Goal: Transaction & Acquisition: Purchase product/service

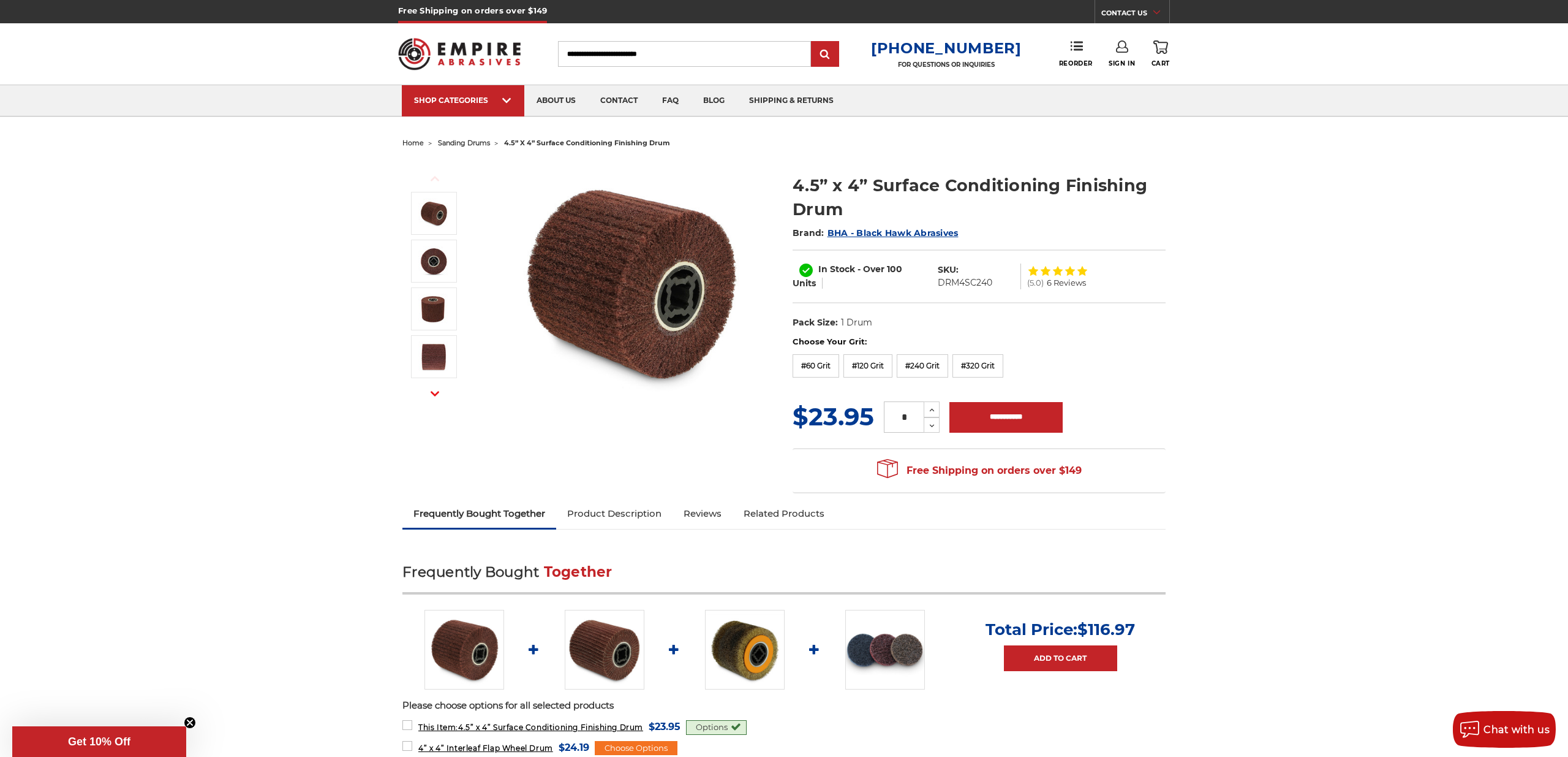
paste input "**********"
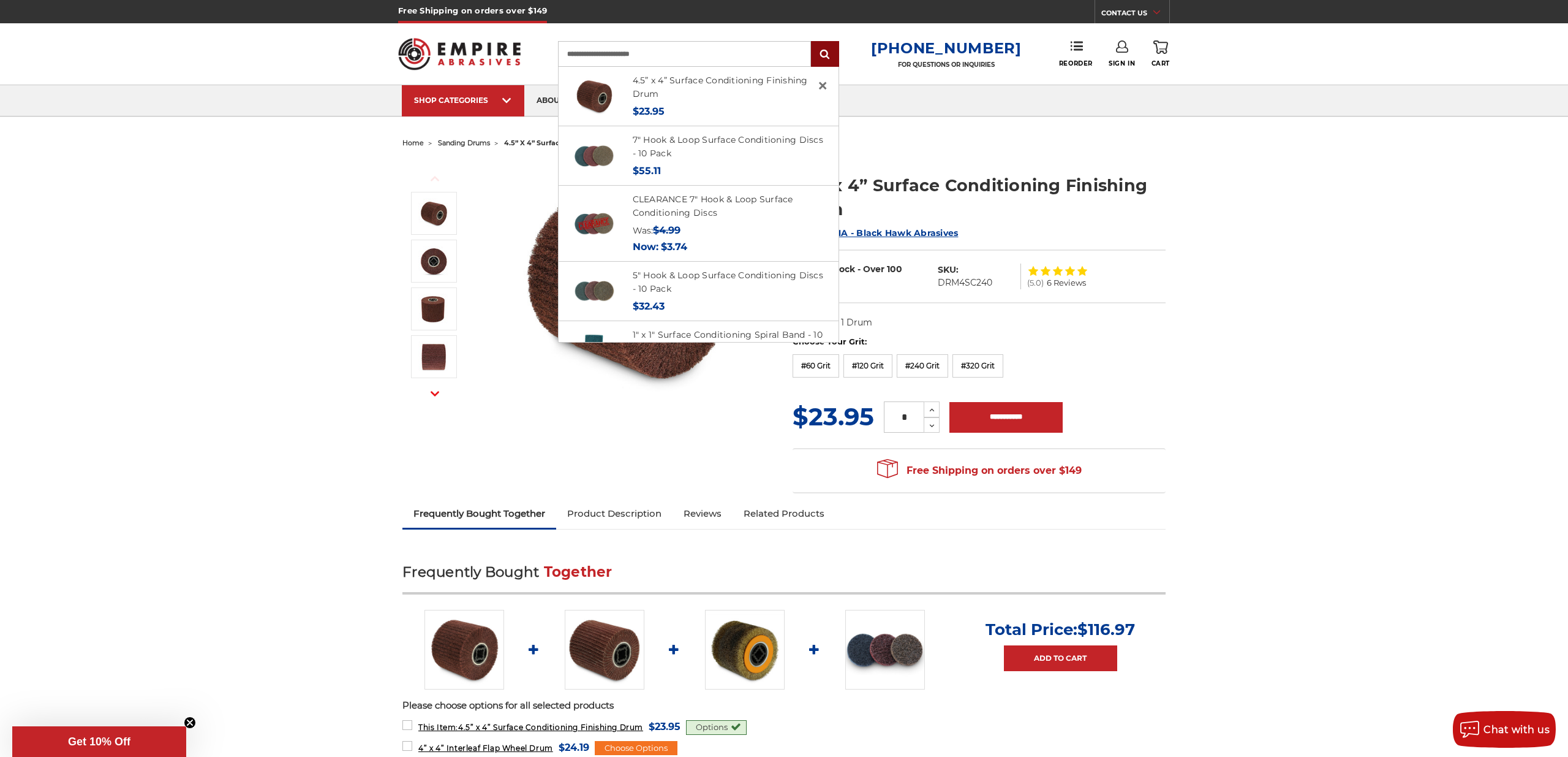
type input "**********"
click at [837, 52] on input "submit" at bounding box center [825, 55] width 25 height 25
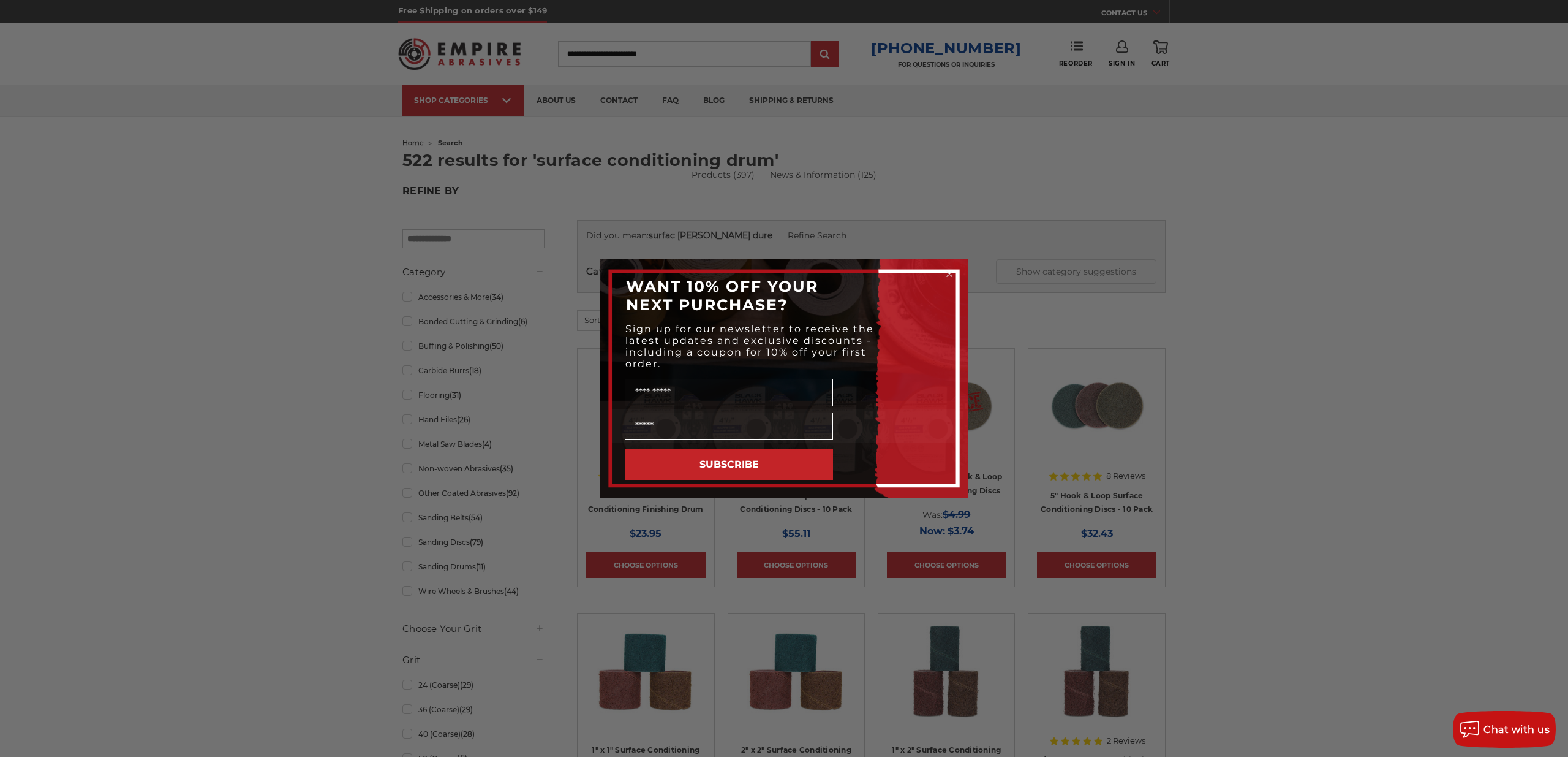
click at [949, 271] on circle "Close dialog" at bounding box center [950, 275] width 12 height 12
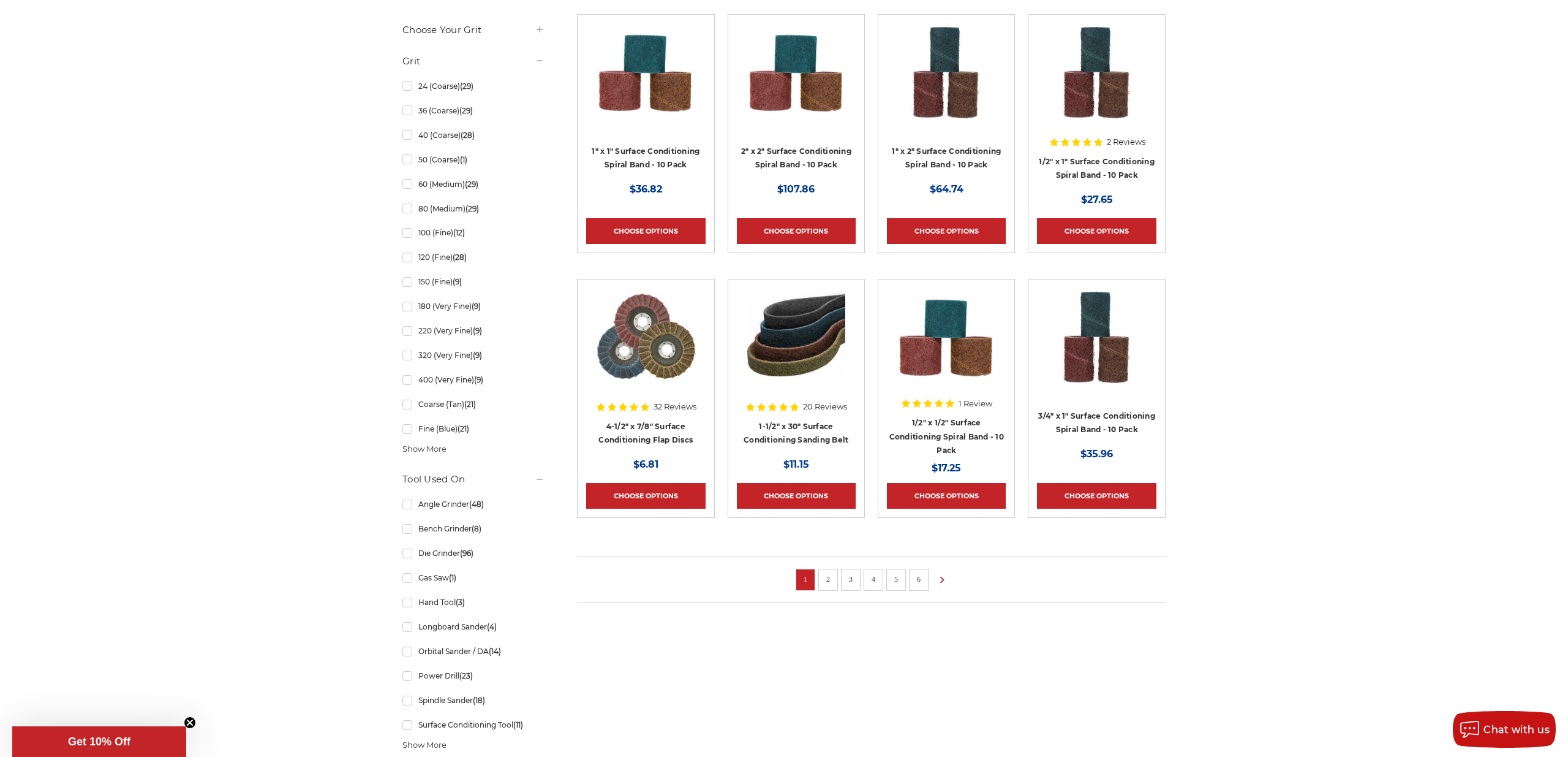
scroll to position [600, 0]
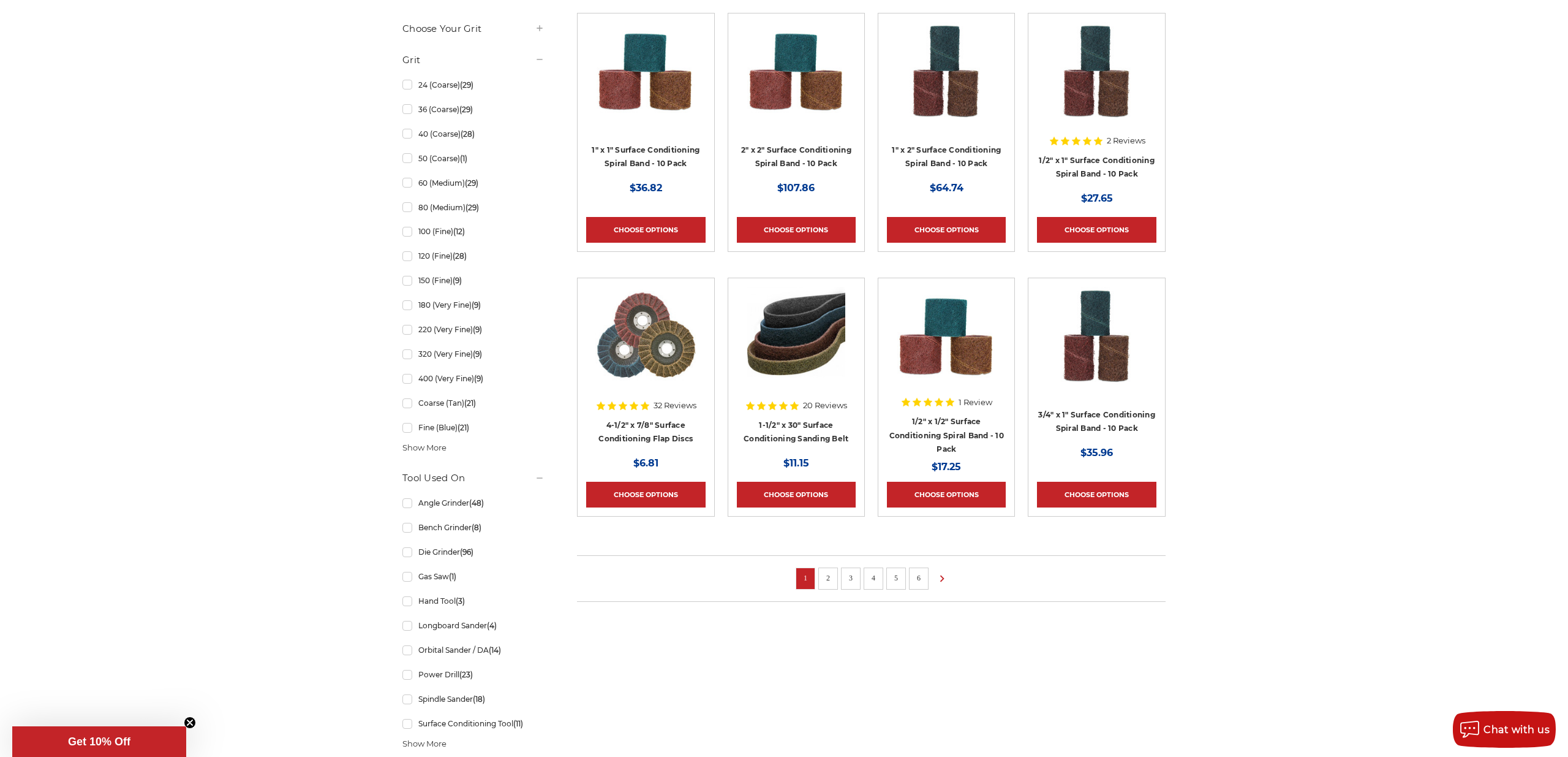
click at [828, 580] on link "2" at bounding box center [828, 578] width 12 height 13
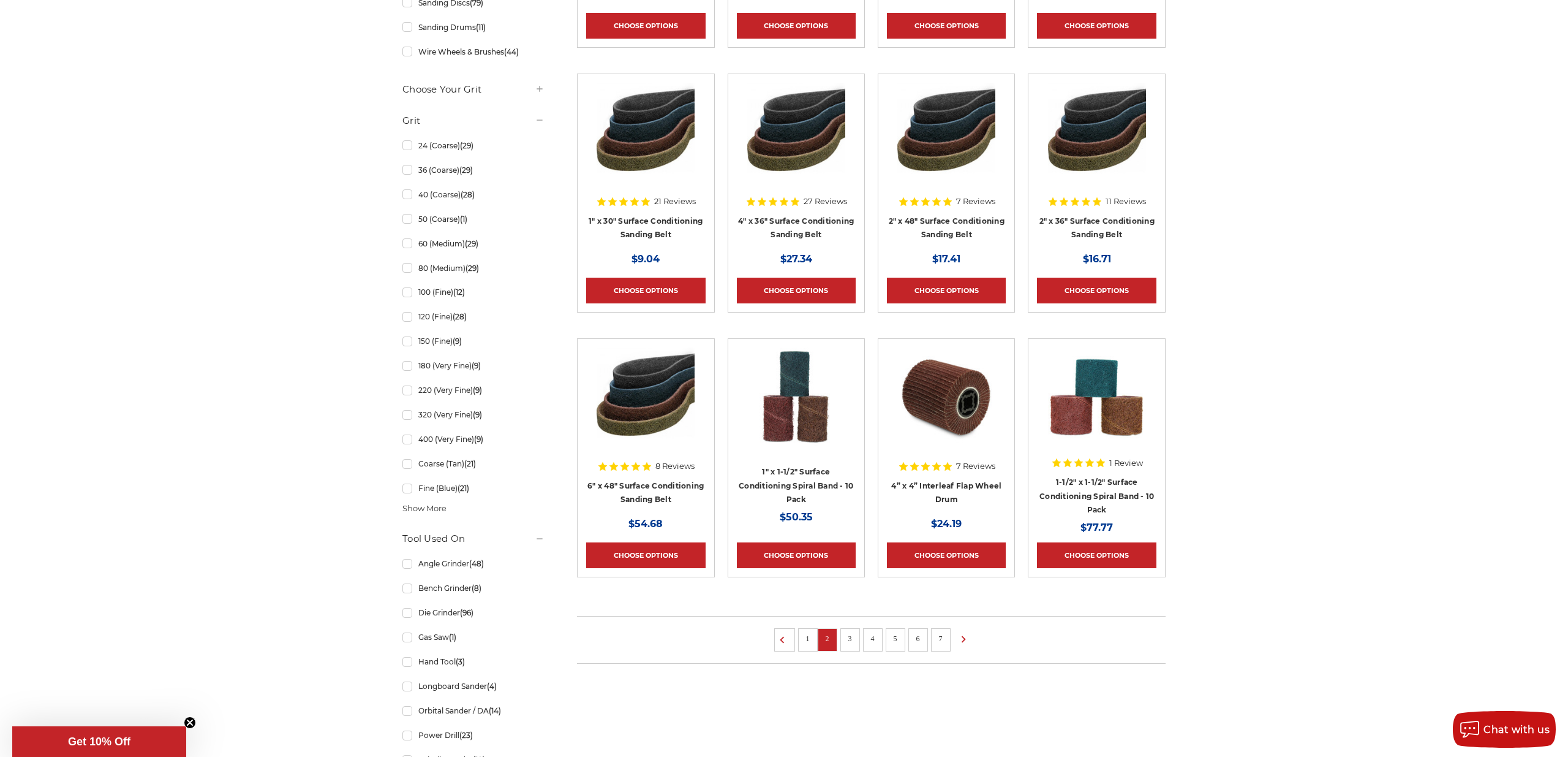
scroll to position [540, 0]
click at [849, 640] on link "3" at bounding box center [850, 638] width 12 height 13
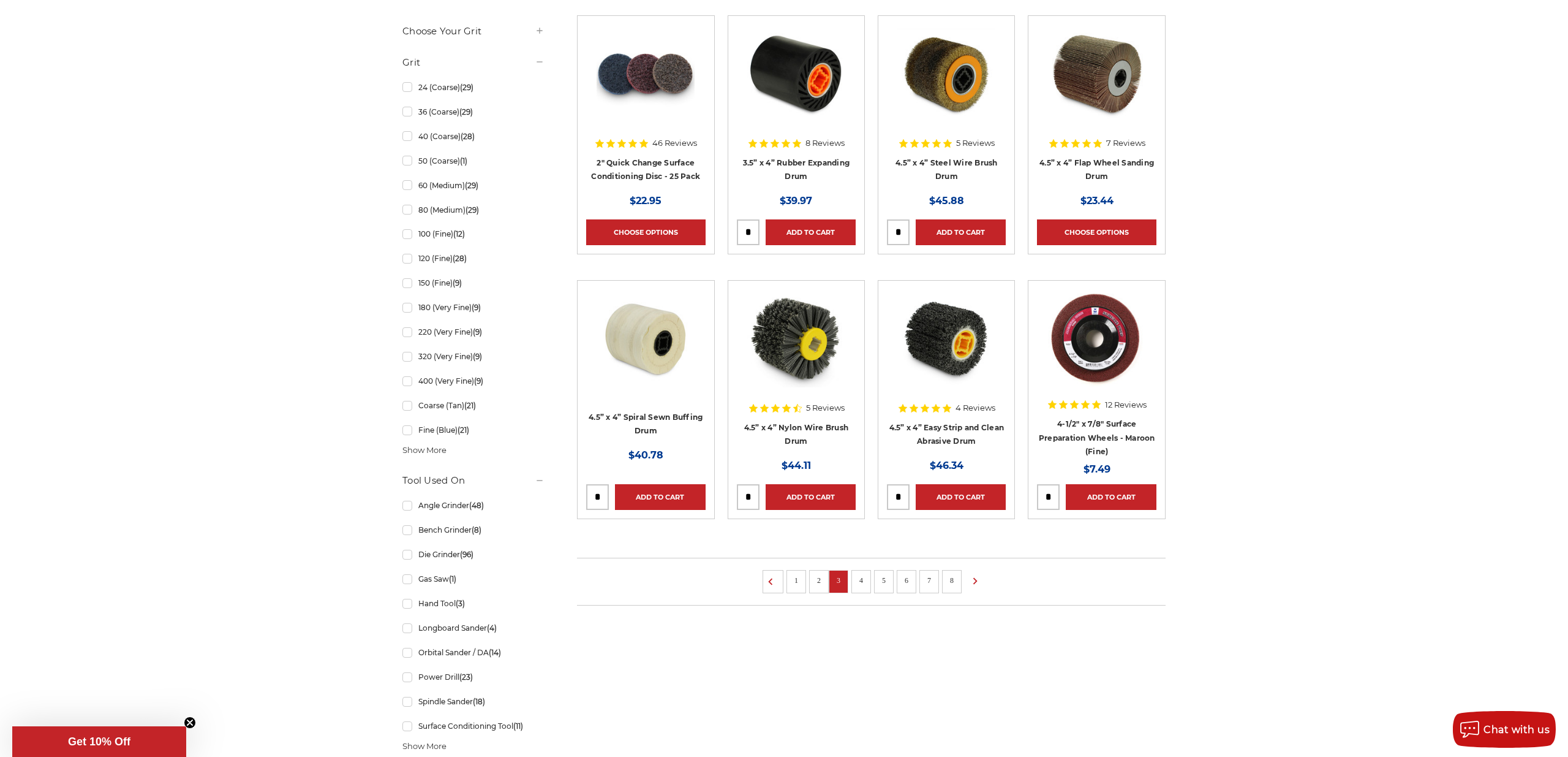
scroll to position [602, 0]
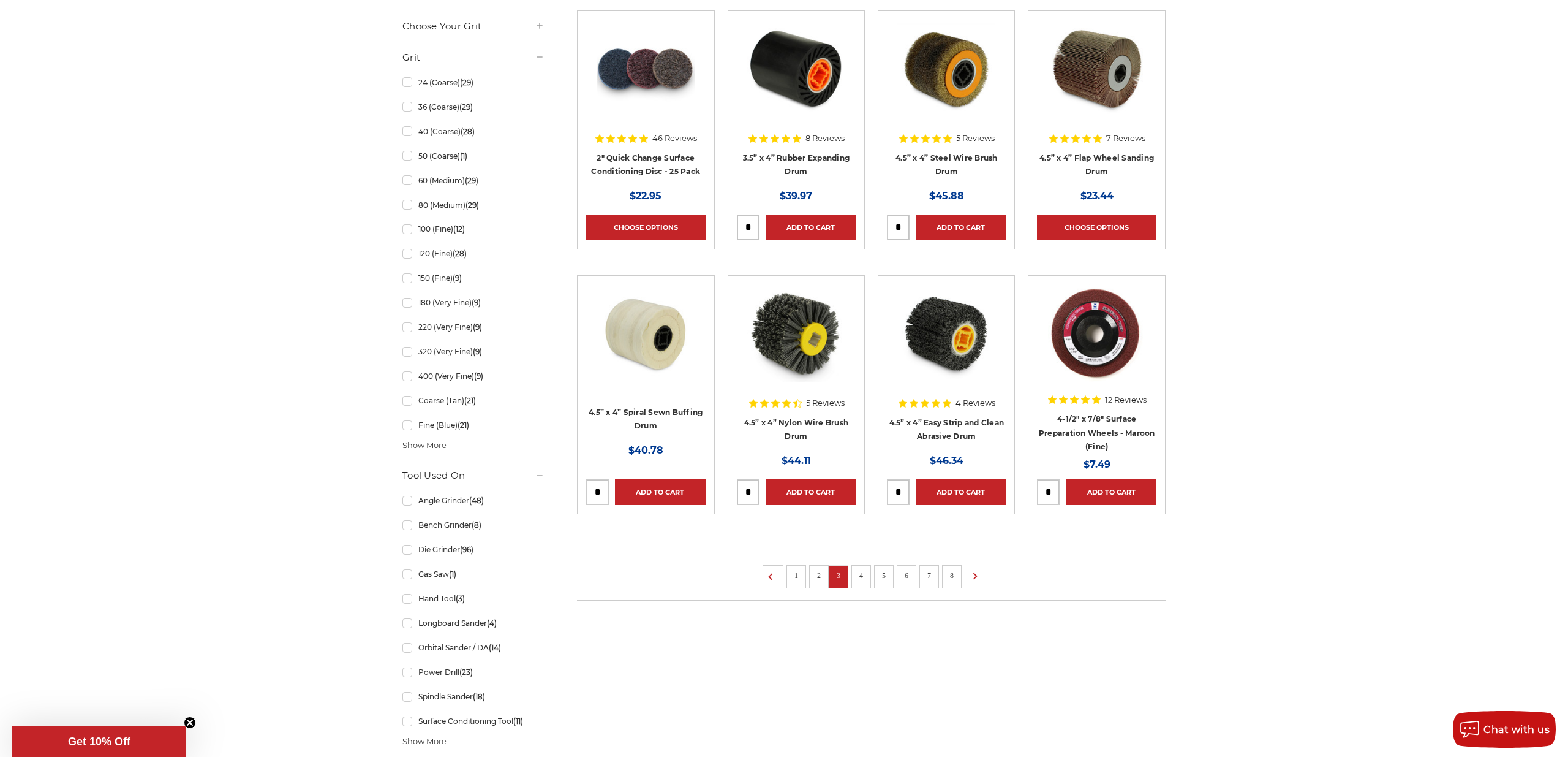
click at [862, 574] on link "4" at bounding box center [861, 575] width 12 height 13
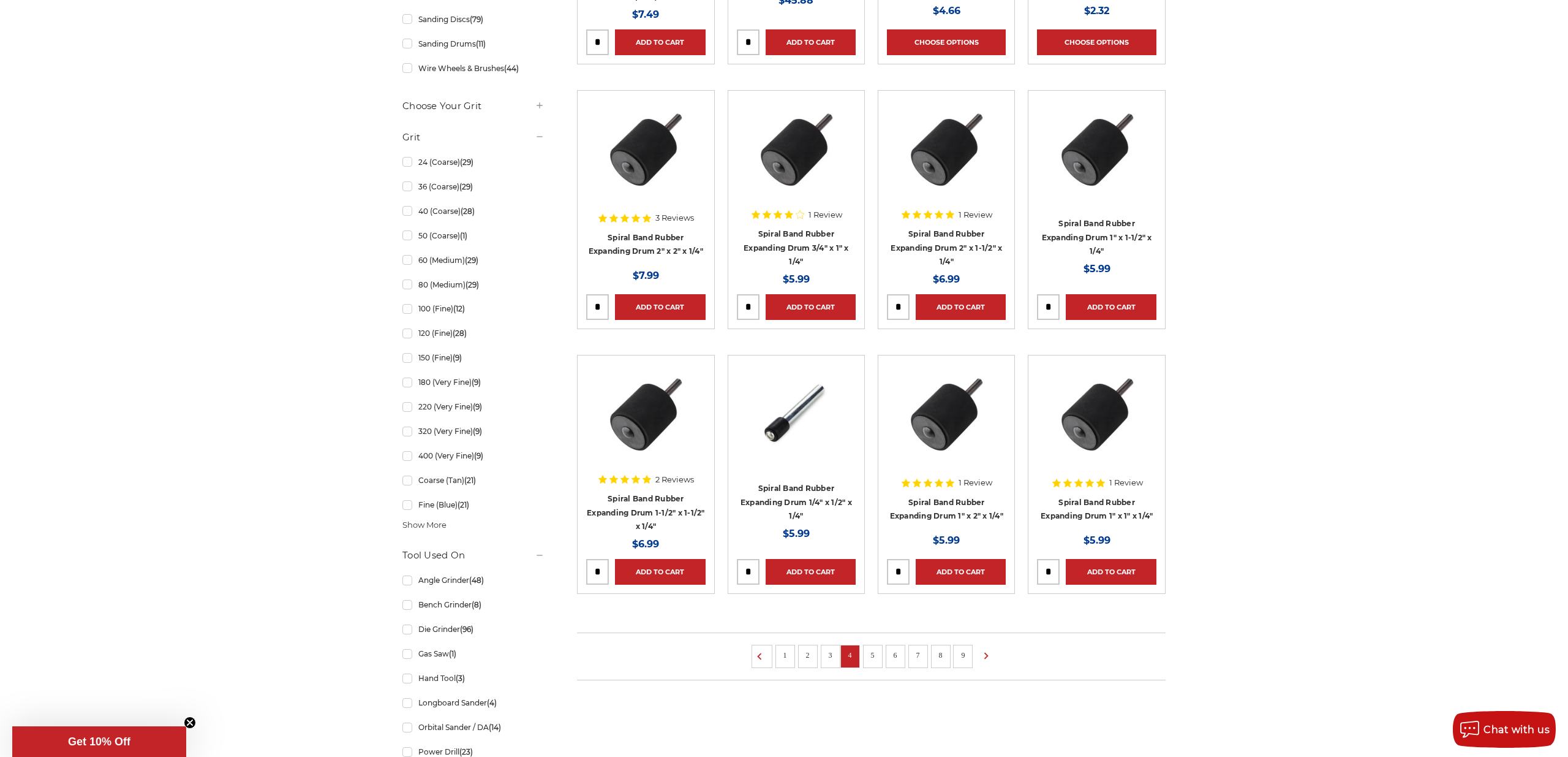
scroll to position [524, 0]
click at [875, 652] on link "5" at bounding box center [873, 655] width 12 height 13
